Goal: Task Accomplishment & Management: Complete application form

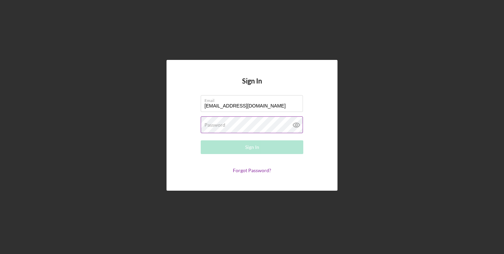
type input "[EMAIL_ADDRESS][DOMAIN_NAME]"
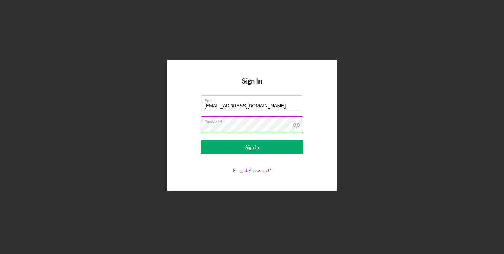
click at [201, 140] on button "Sign In" at bounding box center [252, 147] width 103 height 14
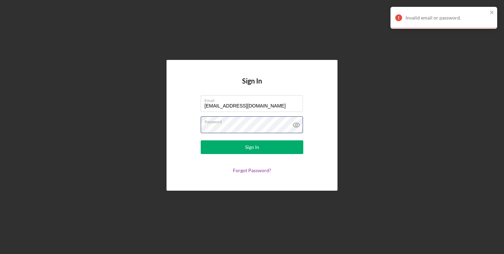
click at [201, 140] on button "Sign In" at bounding box center [252, 147] width 103 height 14
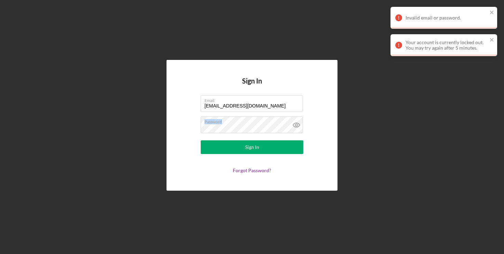
drag, startPoint x: 203, startPoint y: 120, endPoint x: 84, endPoint y: 113, distance: 119.1
click at [204, 117] on label "Password" at bounding box center [253, 121] width 98 height 8
click at [201, 140] on button "Sign In" at bounding box center [252, 147] width 103 height 14
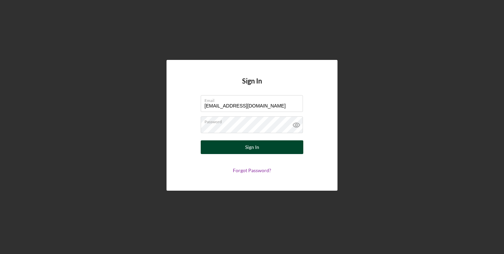
click at [248, 146] on div "Sign In" at bounding box center [252, 147] width 14 height 14
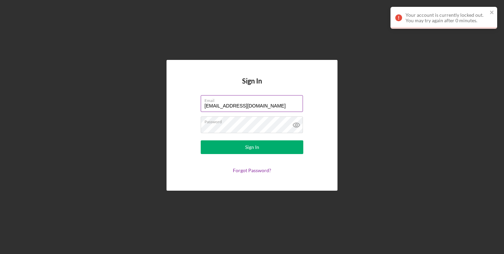
drag, startPoint x: 268, startPoint y: 106, endPoint x: 117, endPoint y: 95, distance: 151.8
click at [201, 95] on input "[EMAIL_ADDRESS][DOMAIN_NAME]" at bounding box center [252, 103] width 102 height 16
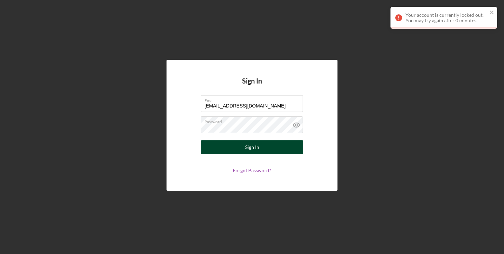
click at [252, 145] on div "Sign In" at bounding box center [252, 147] width 14 height 14
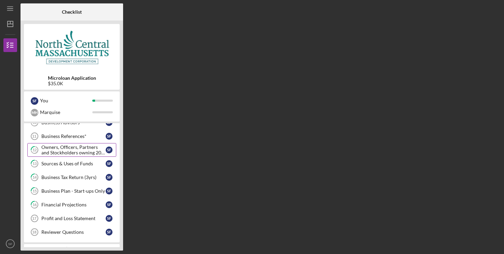
scroll to position [105, 0]
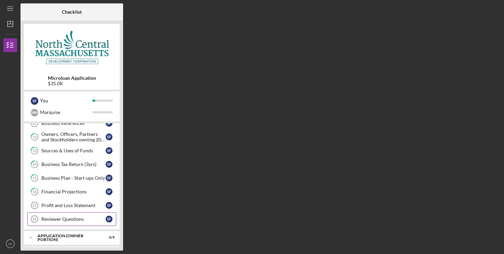
click at [72, 220] on div "Reviewer Questions" at bounding box center [73, 218] width 64 height 5
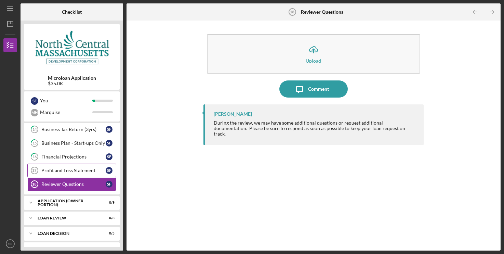
scroll to position [167, 0]
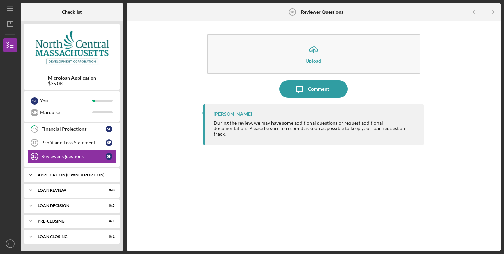
click at [45, 175] on div "APPLICATION (OWNER PORTION)" at bounding box center [74, 175] width 73 height 4
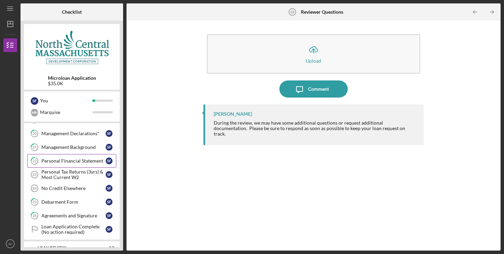
scroll to position [237, 0]
click at [70, 172] on div "Personal Tax Returns (3yrs) & Most Current W2" at bounding box center [73, 173] width 64 height 11
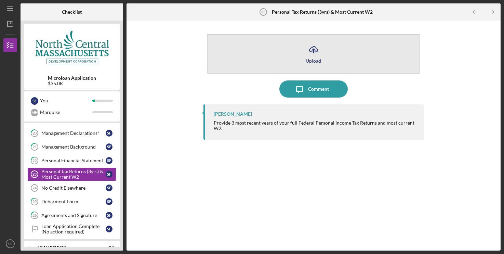
click at [316, 53] on icon "Icon/Upload" at bounding box center [313, 49] width 17 height 17
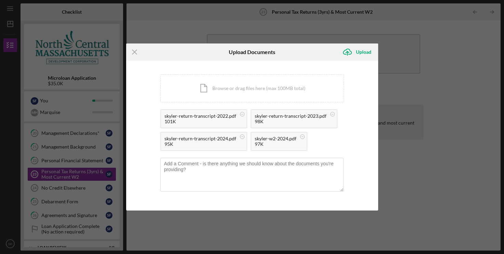
click at [307, 59] on div "Icon/Upload Upload" at bounding box center [336, 51] width 84 height 17
click at [360, 52] on div "Upload" at bounding box center [363, 52] width 15 height 14
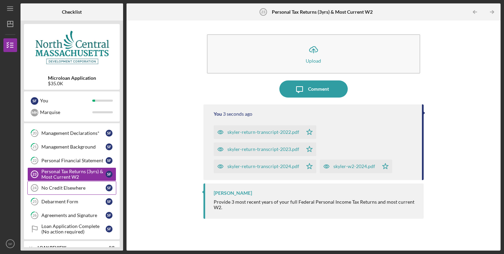
click at [81, 186] on div "No Credit Elsewhere" at bounding box center [73, 187] width 64 height 5
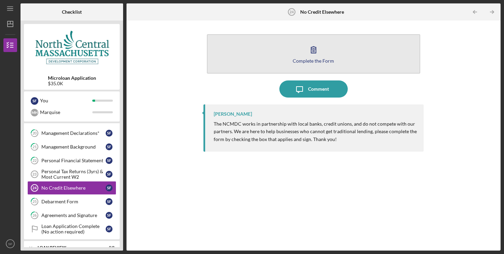
click at [322, 47] on button "Complete the Form Form" at bounding box center [313, 53] width 213 height 39
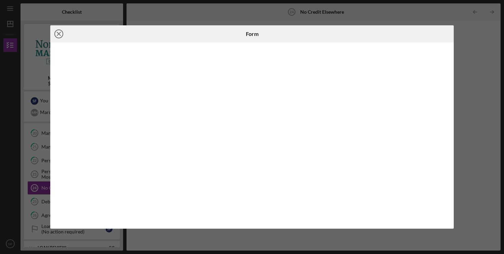
click at [62, 35] on icon "Icon/Close" at bounding box center [58, 33] width 17 height 17
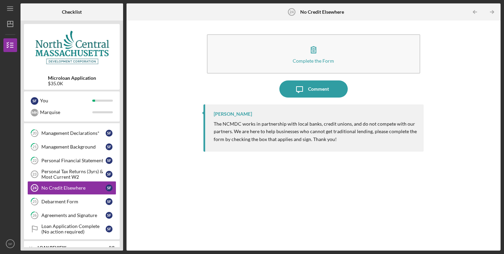
click at [203, 189] on div "Complete the Form Form Icon/Message Comment [PERSON_NAME] The NCMDC works in pa…" at bounding box center [313, 135] width 367 height 223
click at [62, 206] on link "25 Debarment Form S F" at bounding box center [71, 201] width 89 height 14
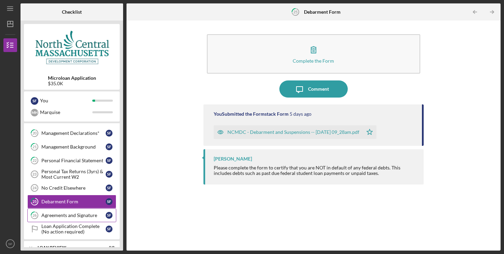
click at [65, 213] on div "Agreements and Signature" at bounding box center [73, 214] width 64 height 5
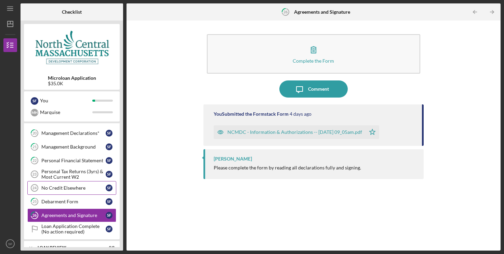
click at [65, 184] on link "No Credit Elsewhere 24 No Credit Elsewhere S F" at bounding box center [71, 188] width 89 height 14
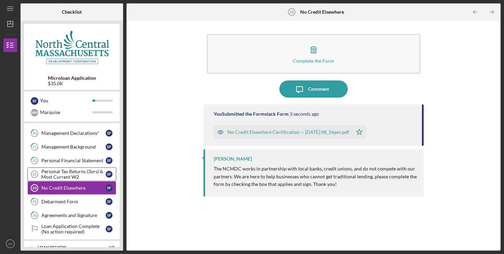
click at [66, 169] on div "Personal Tax Returns (3yrs) & Most Current W2" at bounding box center [73, 173] width 64 height 11
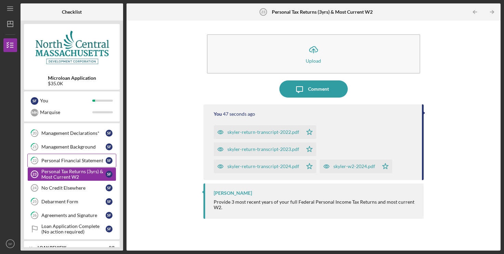
click at [60, 157] on link "22 Personal Financial Statement S F" at bounding box center [71, 160] width 89 height 14
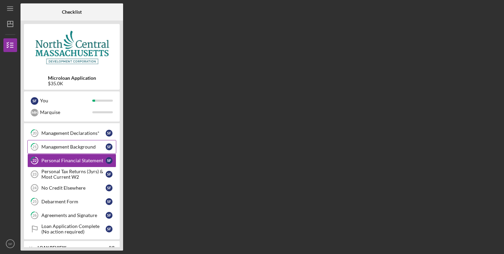
click at [64, 149] on div "Management Background" at bounding box center [73, 146] width 64 height 5
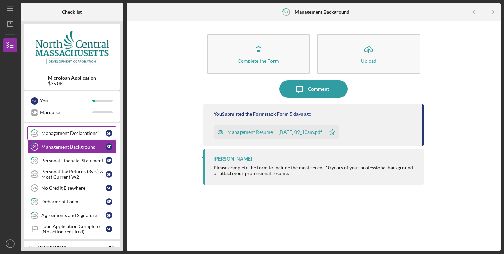
click at [66, 137] on link "20 Management Declarations* S F" at bounding box center [71, 133] width 89 height 14
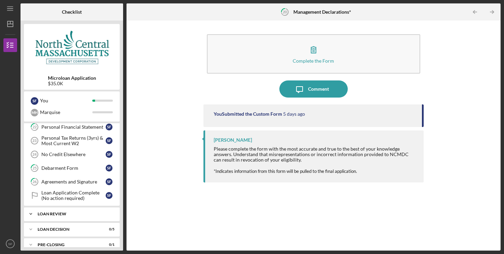
scroll to position [294, 0]
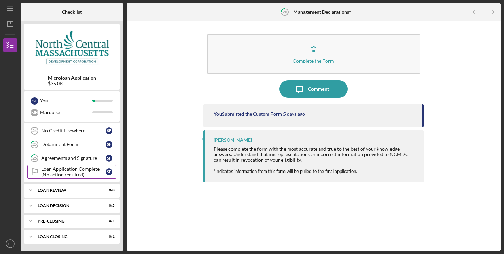
click at [70, 174] on div "Loan Application Complete (No action required)" at bounding box center [73, 171] width 64 height 11
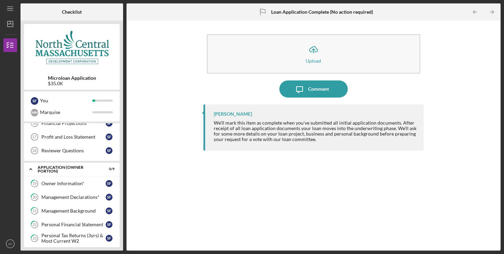
scroll to position [154, 0]
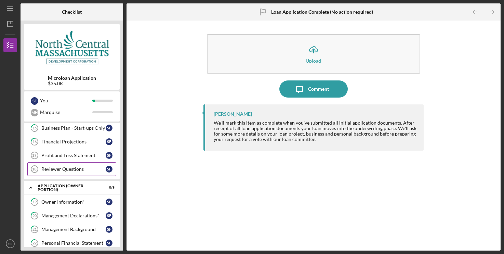
click at [68, 167] on div "Reviewer Questions" at bounding box center [73, 168] width 64 height 5
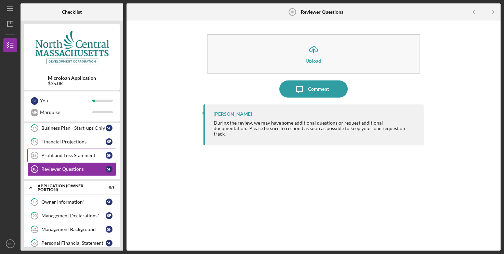
click at [68, 157] on div "Profit and Loss Statement" at bounding box center [73, 154] width 64 height 5
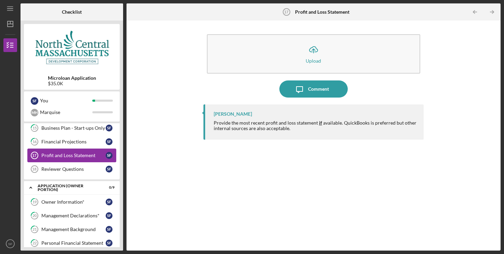
scroll to position [120, 0]
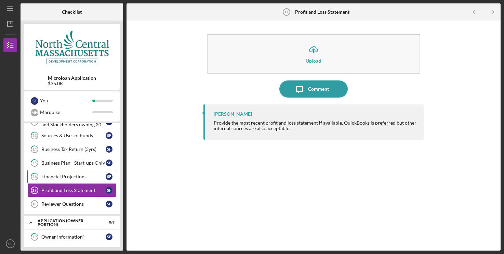
click at [69, 171] on link "16 Financial Projections S F" at bounding box center [71, 176] width 89 height 14
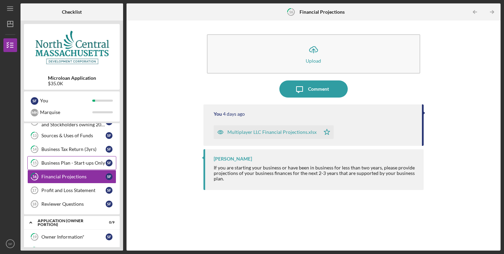
click at [71, 162] on div "Business Plan - Start-ups Only" at bounding box center [73, 162] width 64 height 5
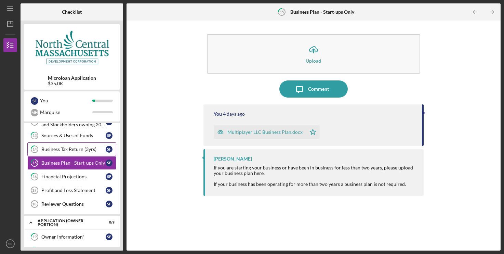
click at [72, 154] on link "14 Business Tax Return (3yrs) S F" at bounding box center [71, 149] width 89 height 14
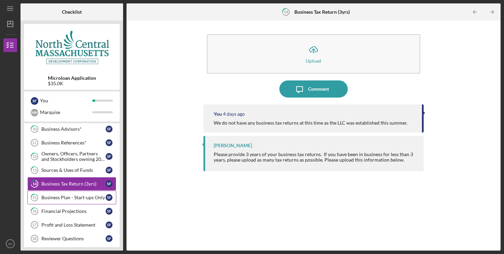
scroll to position [85, 0]
click at [72, 167] on link "13 Sources & Uses of Funds S F" at bounding box center [71, 170] width 89 height 14
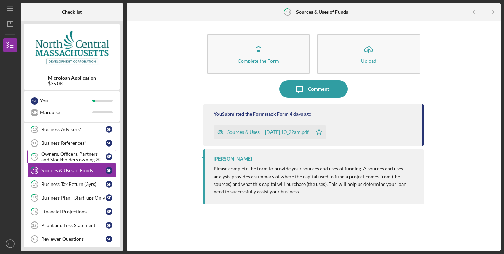
click at [71, 157] on div "Owners, Officers, Partners and Stockholders owning 20% or more*" at bounding box center [73, 156] width 64 height 11
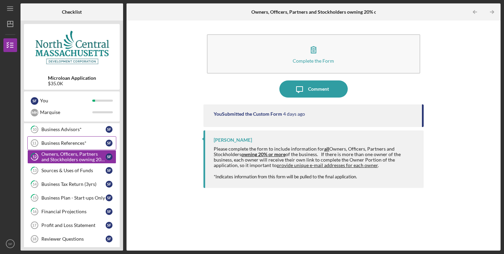
click at [71, 148] on link "Business References* 11 Business References* S F" at bounding box center [71, 143] width 89 height 14
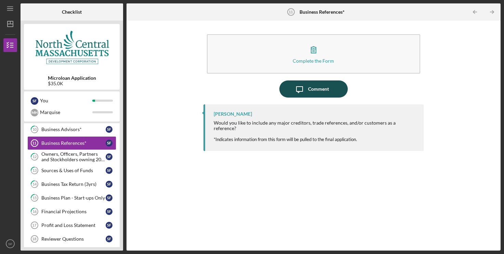
click at [307, 90] on icon "Icon/Message" at bounding box center [299, 88] width 17 height 17
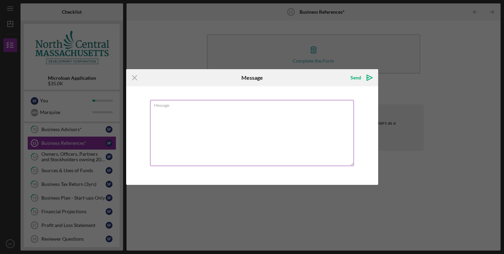
click at [224, 134] on textarea "Message" at bounding box center [252, 133] width 204 height 66
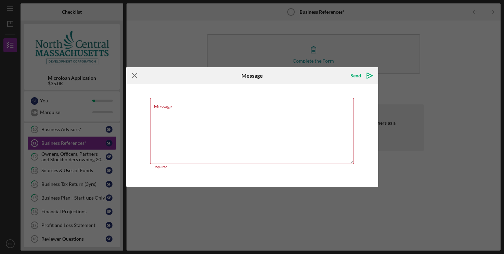
click at [139, 79] on icon "Icon/Menu Close" at bounding box center [134, 75] width 17 height 17
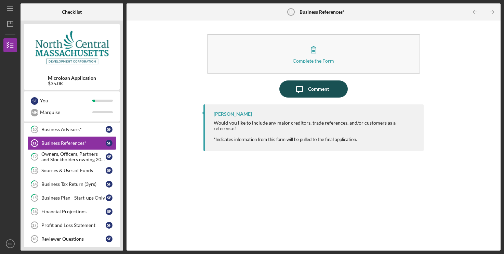
click at [332, 92] on button "Icon/Message Comment" at bounding box center [313, 88] width 68 height 17
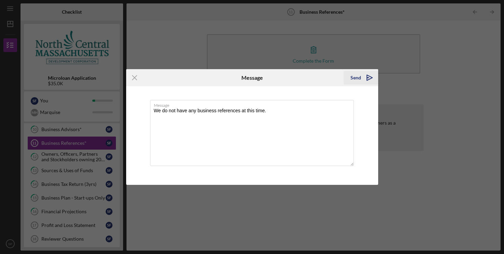
type textarea "We do not have any business references at this time."
click at [367, 80] on polygon "submit" at bounding box center [369, 77] width 5 height 5
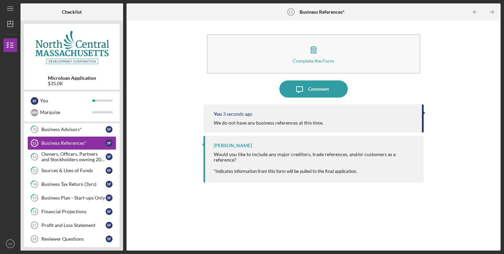
scroll to position [15, 0]
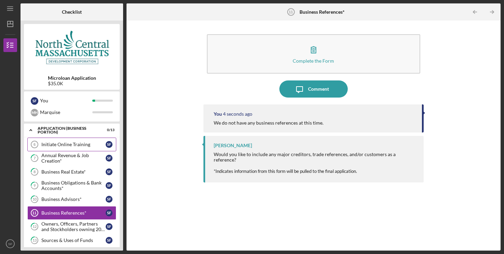
click at [74, 148] on link "Initiate Online Training 6 Initiate Online Training S F" at bounding box center [71, 144] width 89 height 14
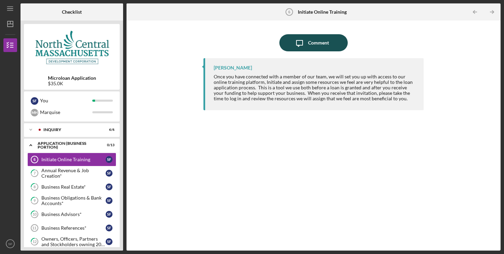
click at [319, 49] on div "Comment" at bounding box center [318, 42] width 21 height 17
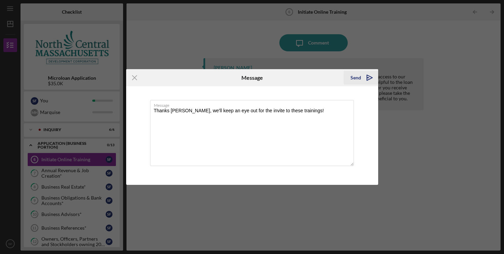
type textarea "Thanks [PERSON_NAME], we'll keep an eye out for the invite to these trainings!"
click at [365, 79] on icon "Icon/icon-invite-send" at bounding box center [369, 77] width 17 height 17
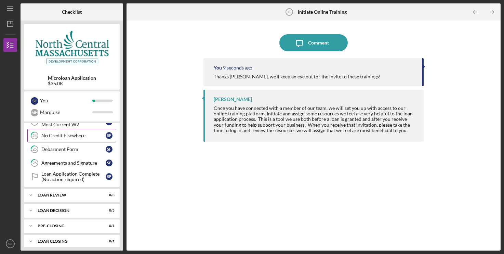
scroll to position [294, 0]
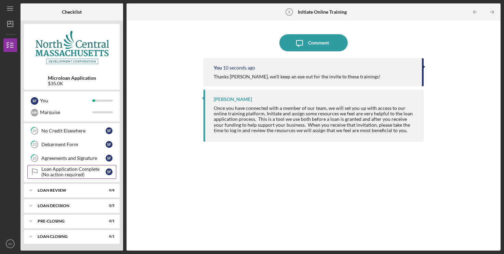
click at [74, 175] on div "Loan Application Complete (No action required)" at bounding box center [73, 171] width 64 height 11
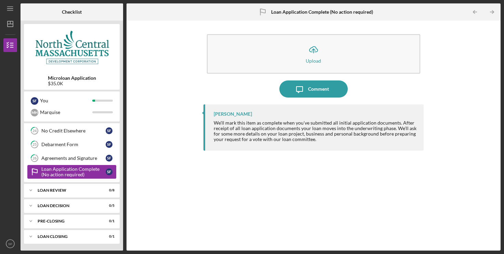
scroll to position [259, 0]
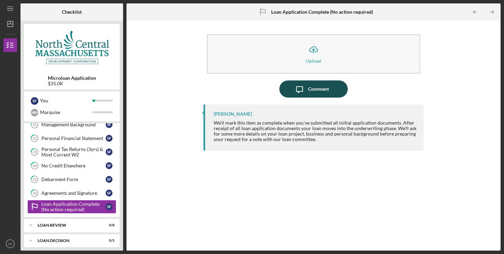
click at [318, 91] on div "Comment" at bounding box center [318, 88] width 21 height 17
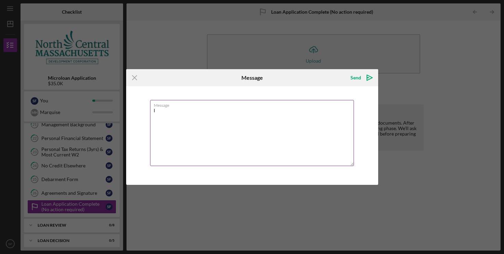
type textarea "I"
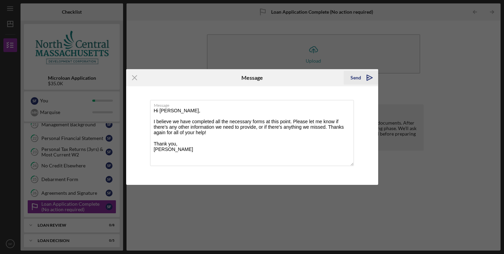
type textarea "Hi [PERSON_NAME], I believe we have completed all the necessary forms at this p…"
click at [364, 79] on icon "Icon/icon-invite-send" at bounding box center [369, 77] width 17 height 17
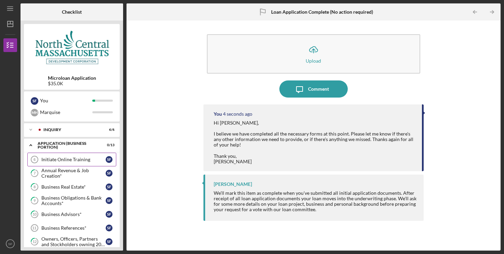
click at [73, 158] on div "Initiate Online Training" at bounding box center [73, 159] width 64 height 5
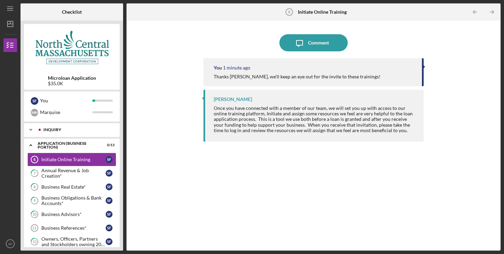
click at [29, 129] on icon "Icon/Expander" at bounding box center [31, 130] width 14 height 14
